Goal: Task Accomplishment & Management: Manage account settings

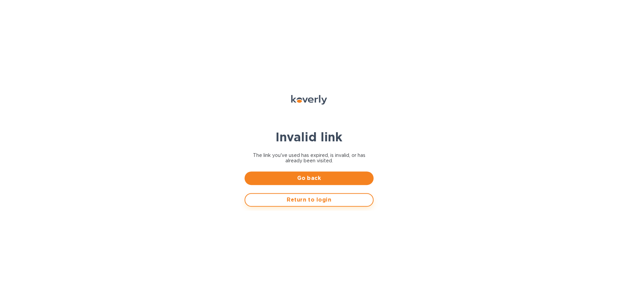
click at [327, 200] on span "Return to login" at bounding box center [309, 200] width 117 height 8
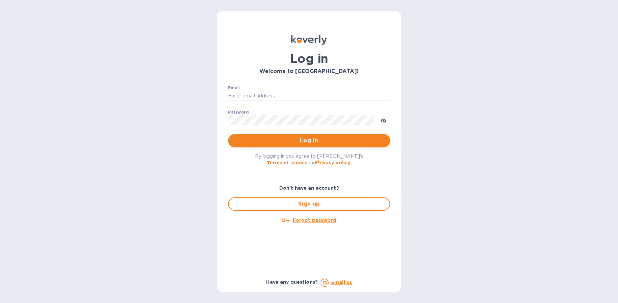
type input "[EMAIL_ADDRESS][DOMAIN_NAME]"
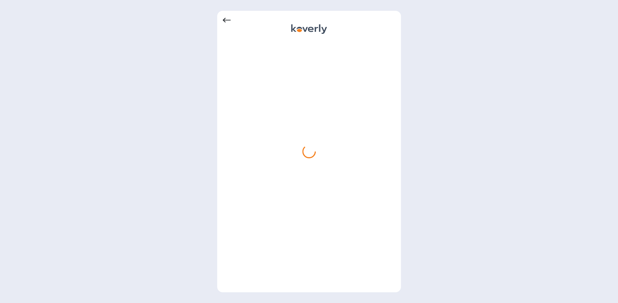
click at [226, 19] on icon at bounding box center [227, 20] width 8 height 8
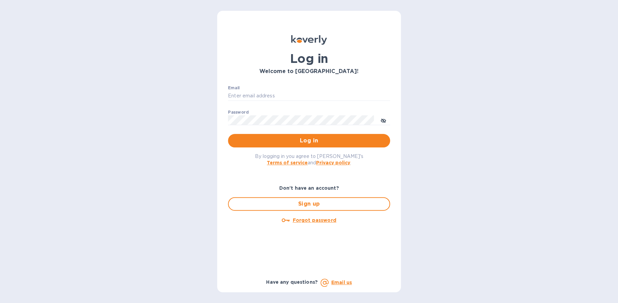
type input "[EMAIL_ADDRESS][DOMAIN_NAME]"
